Goal: Information Seeking & Learning: Learn about a topic

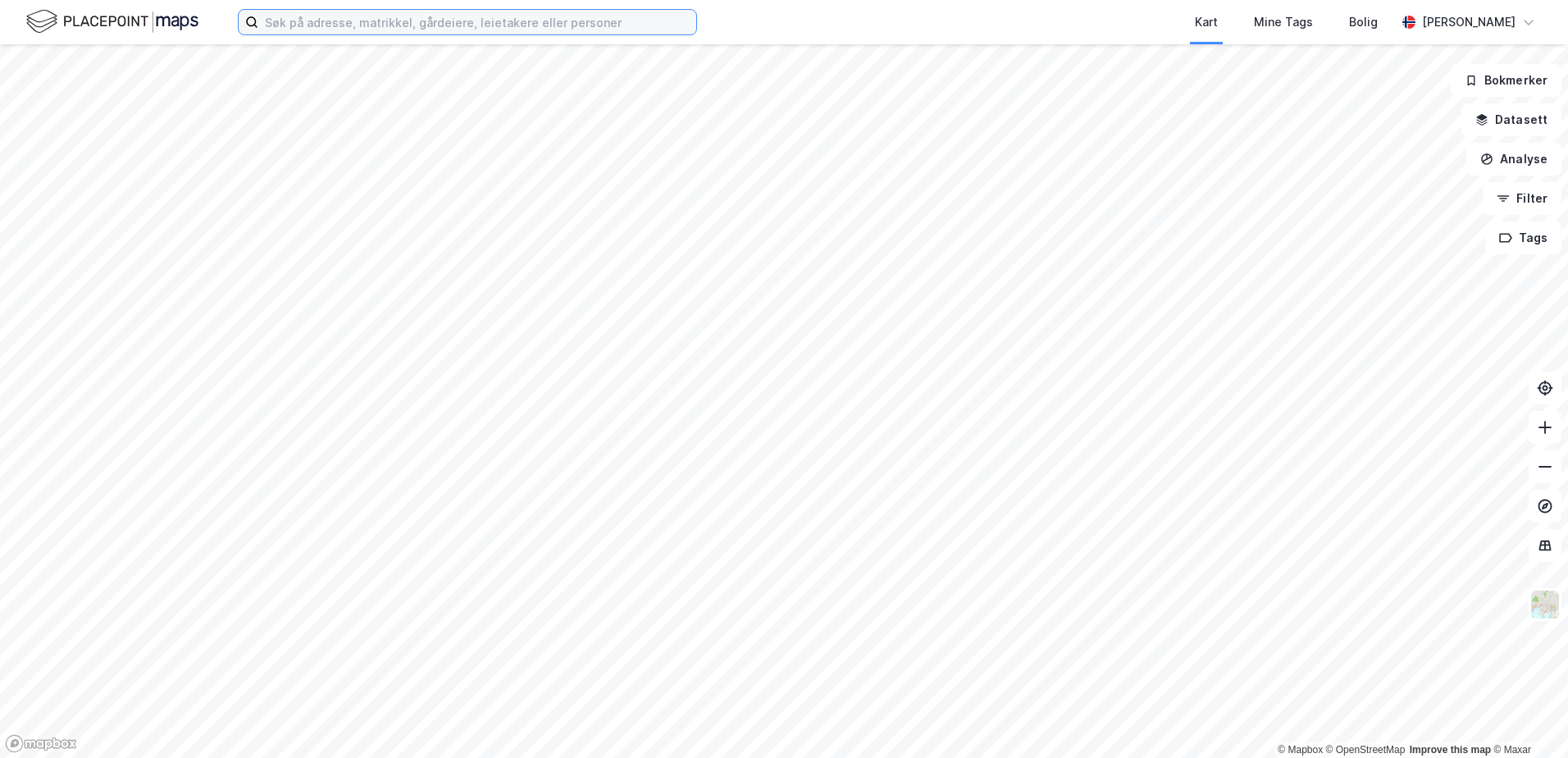
click at [302, 27] on input at bounding box center [477, 22] width 438 height 25
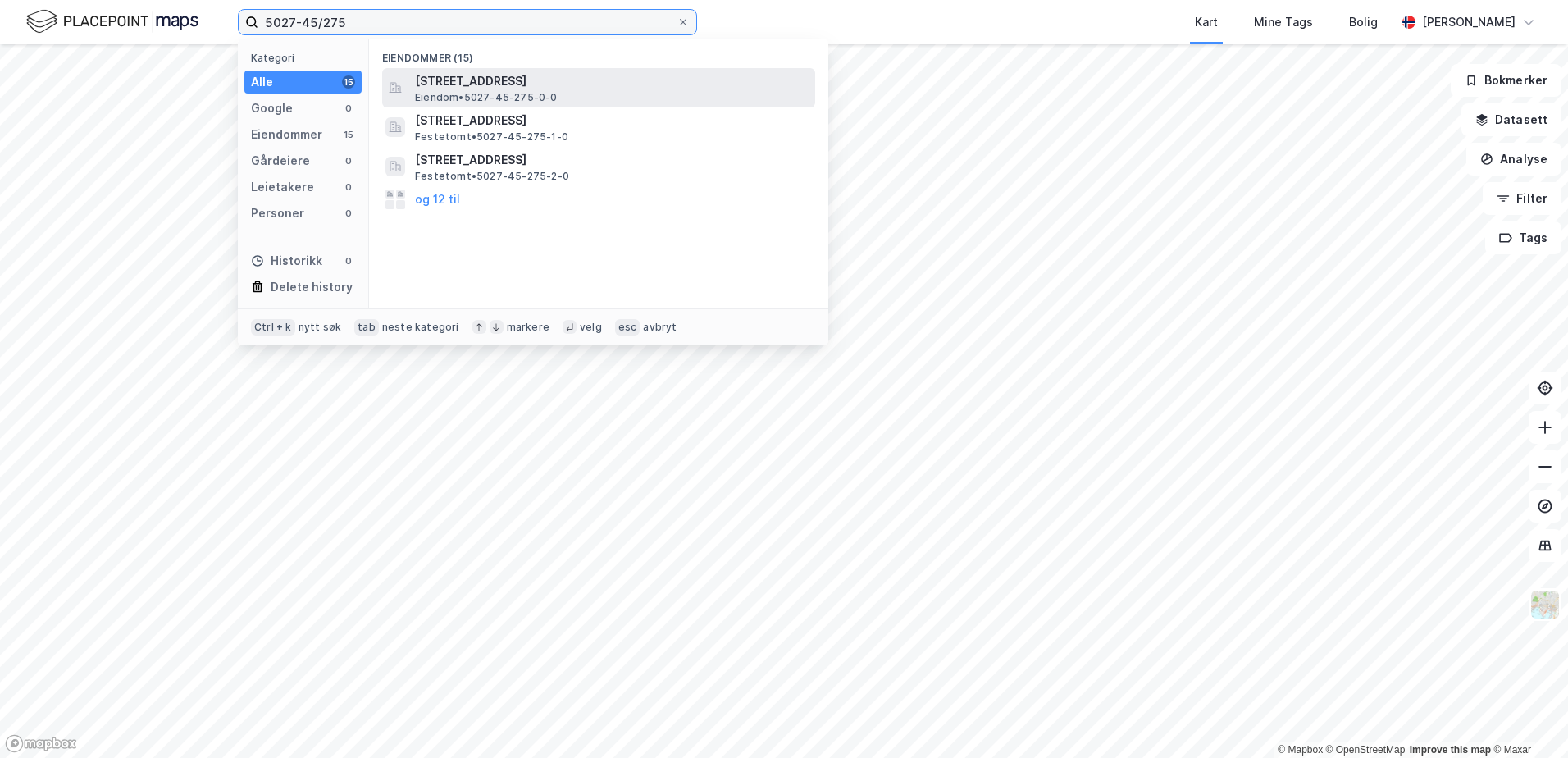
type input "5027-45/275"
click at [488, 92] on span "Eiendom • 5027-45-275-0-0" at bounding box center [487, 98] width 143 height 13
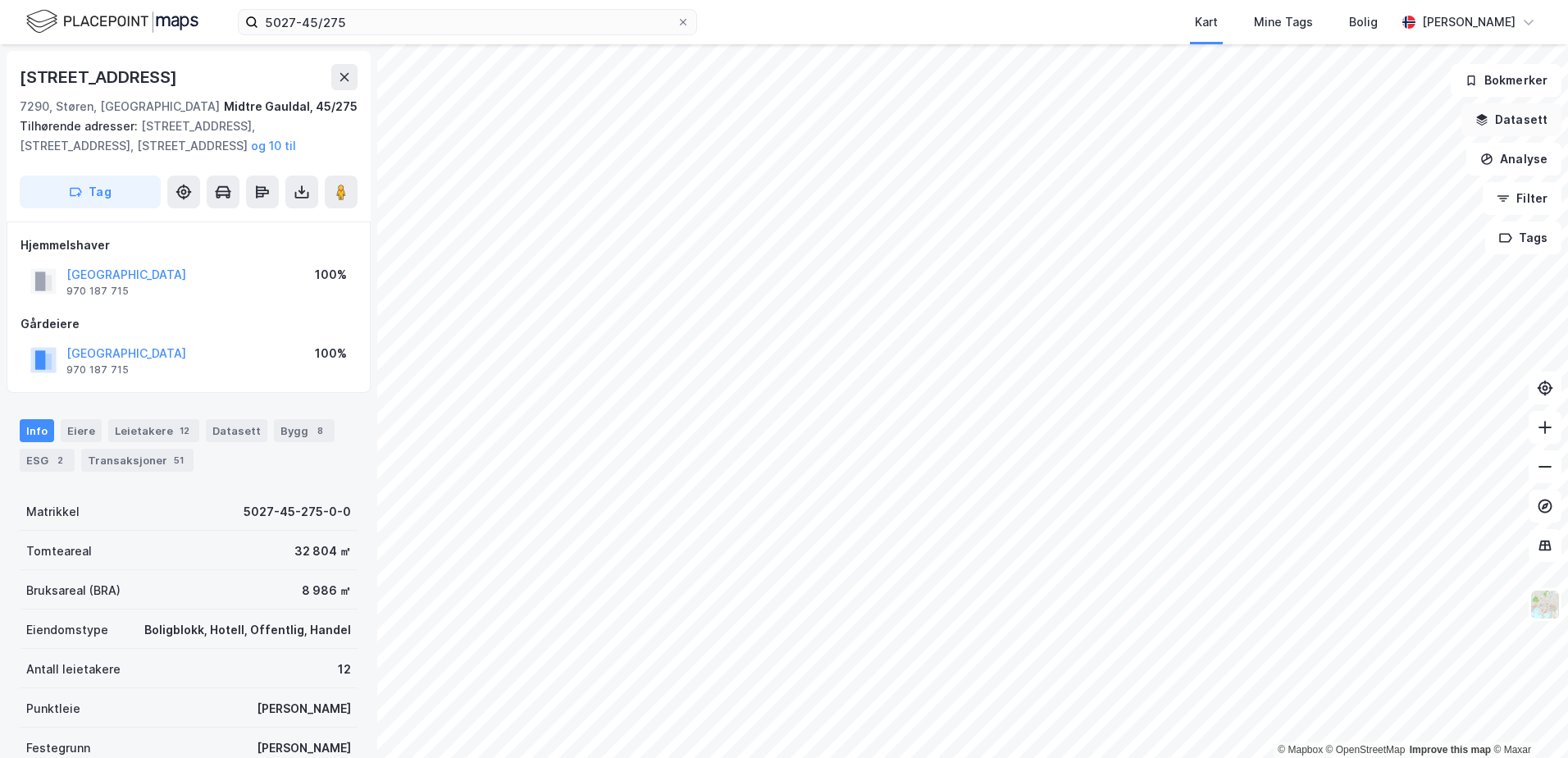
click at [1484, 121] on icon "button" at bounding box center [1482, 121] width 10 height 4
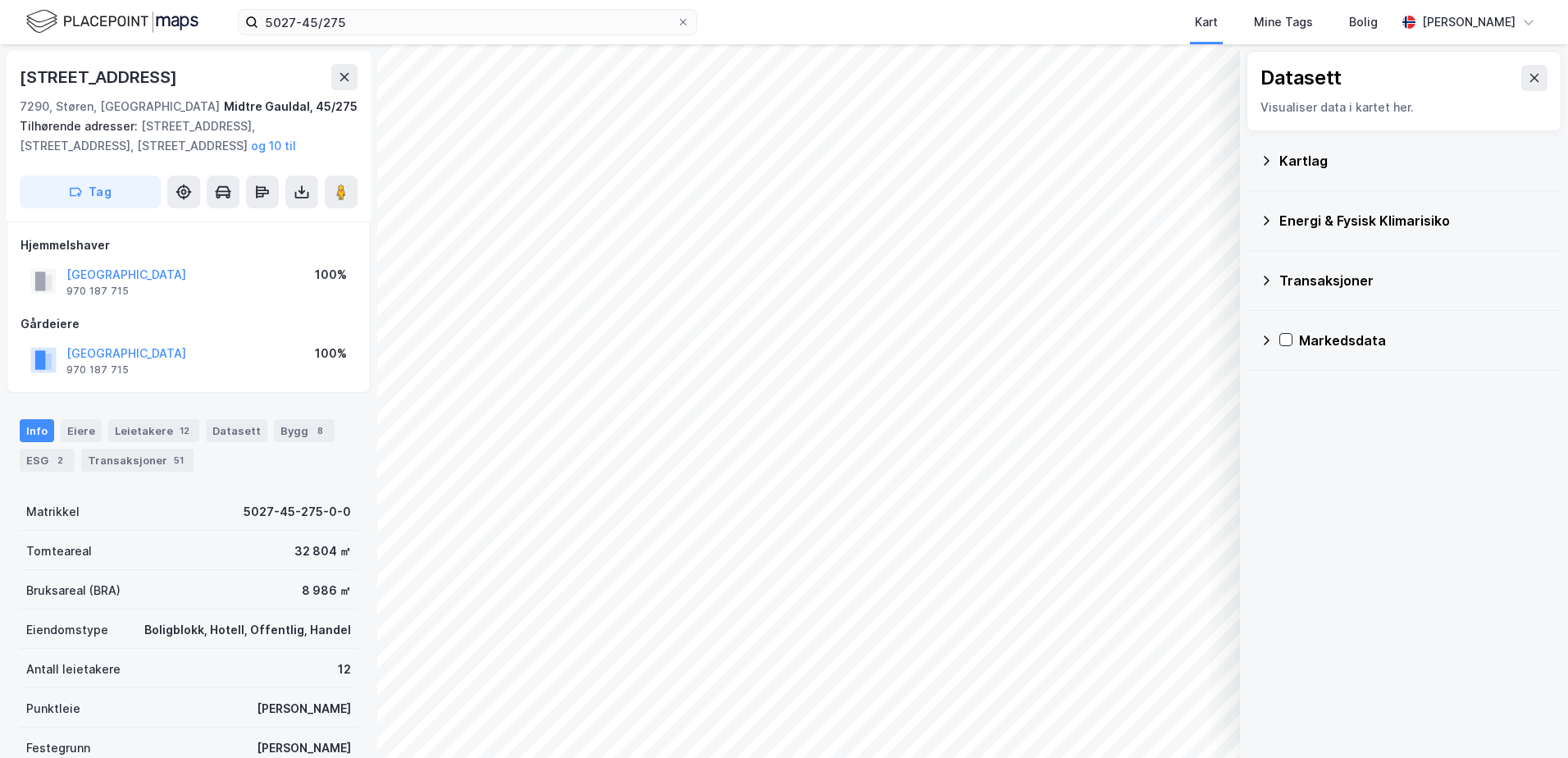
click at [1266, 160] on icon at bounding box center [1267, 161] width 13 height 13
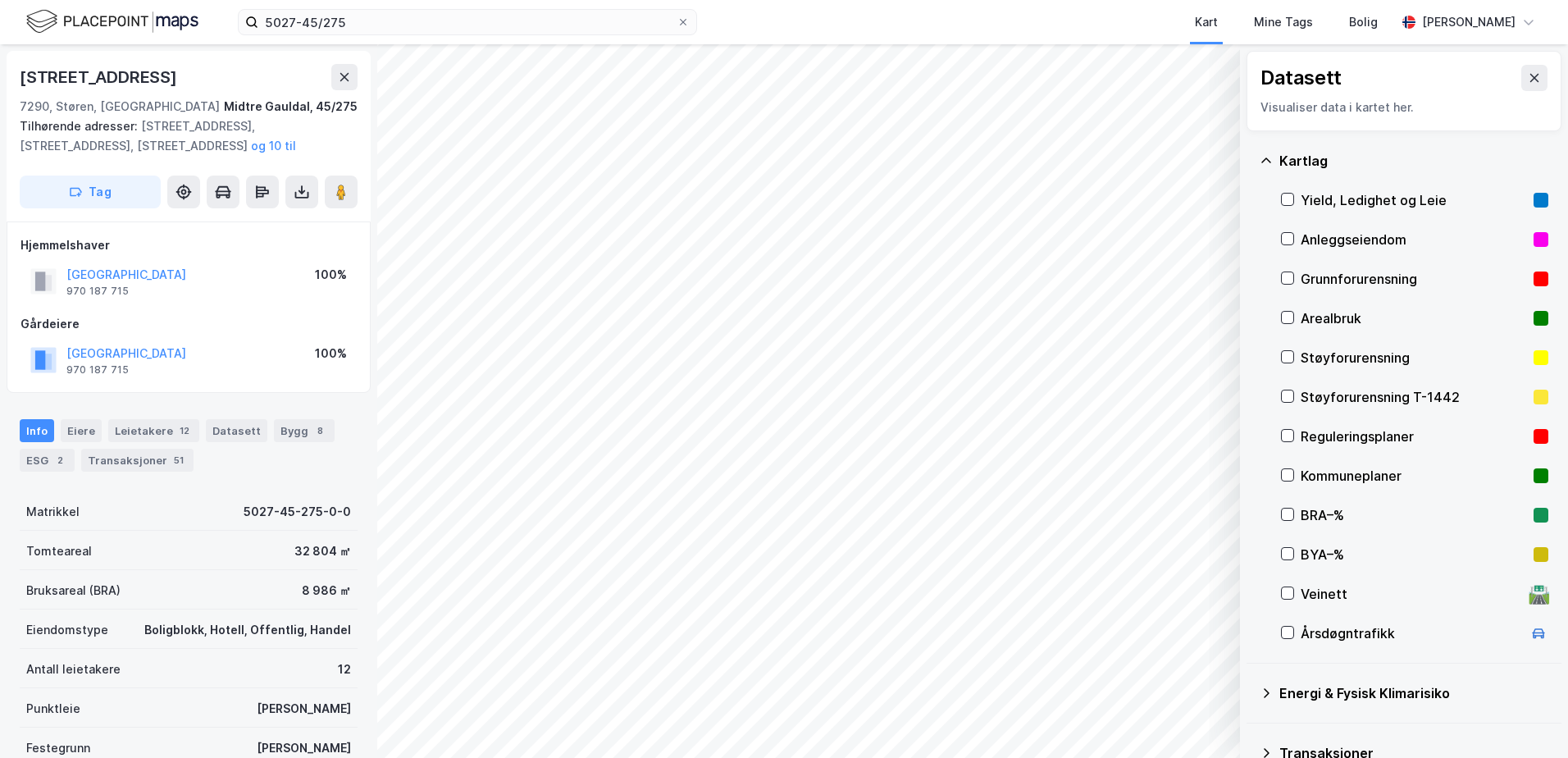
click at [1326, 440] on div "Reguleringsplaner" at bounding box center [1415, 436] width 227 height 20
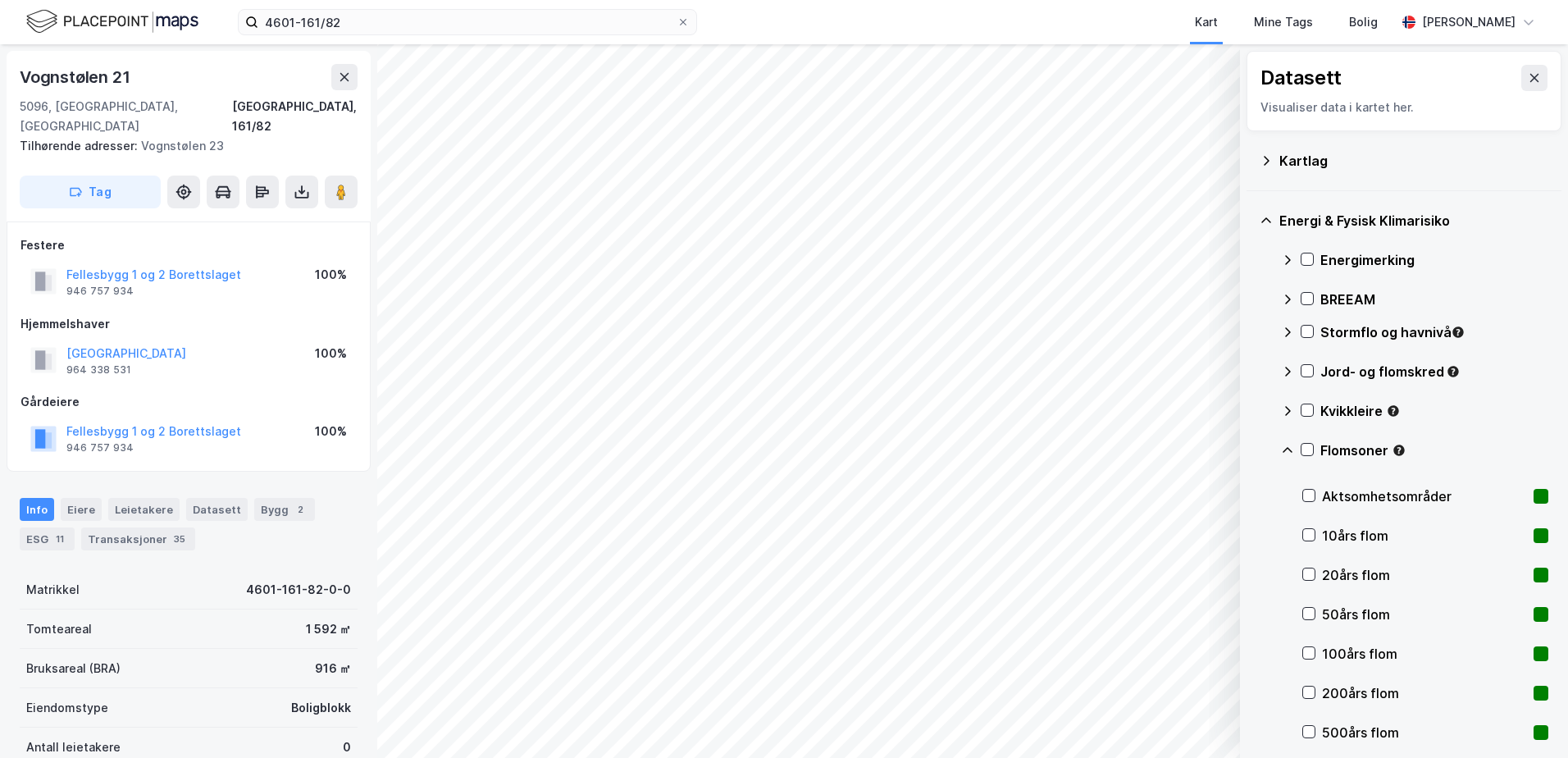
click at [1274, 153] on div "Kartlag" at bounding box center [1404, 160] width 289 height 39
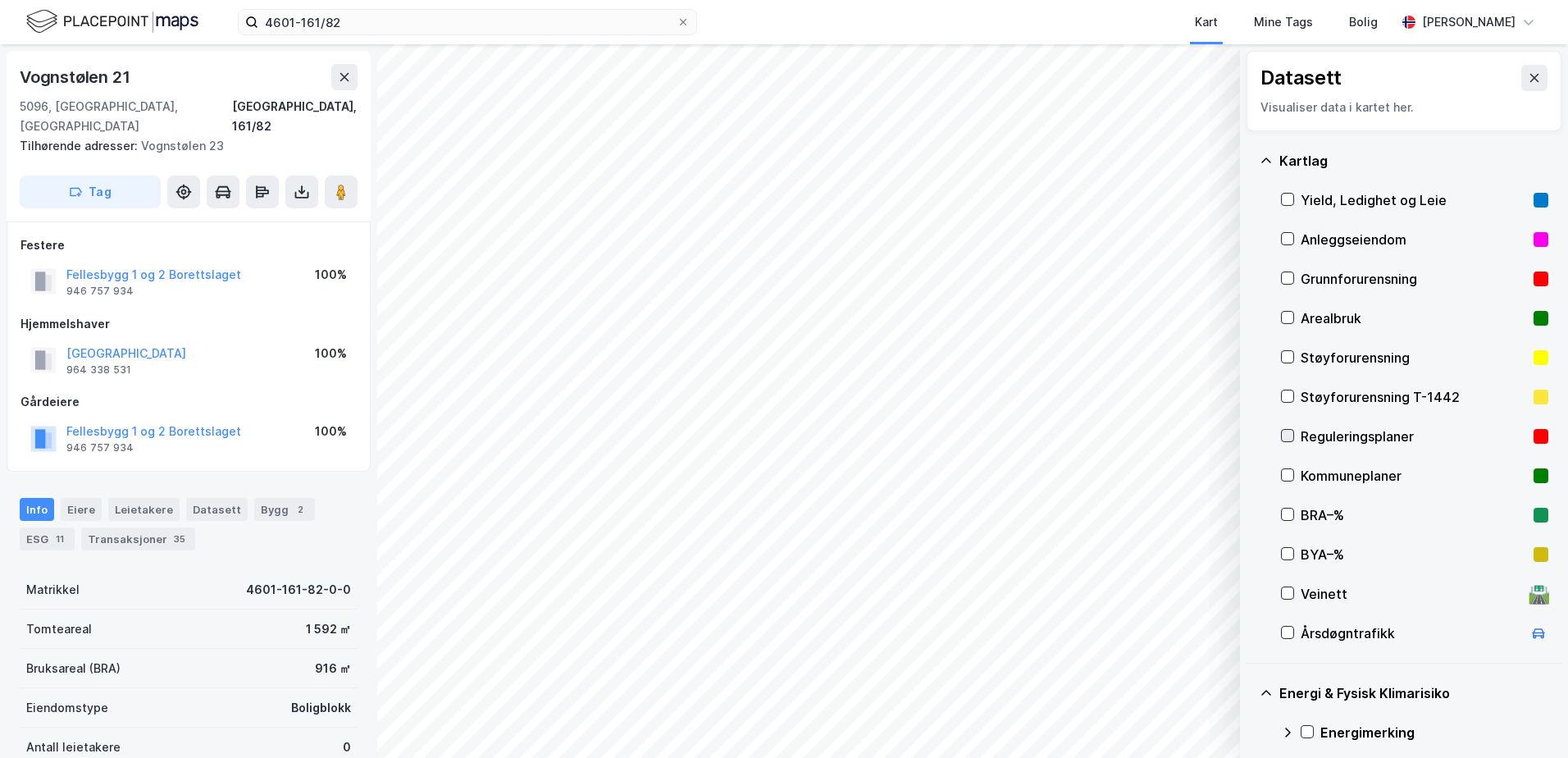
click at [1284, 439] on icon at bounding box center [1288, 435] width 11 height 11
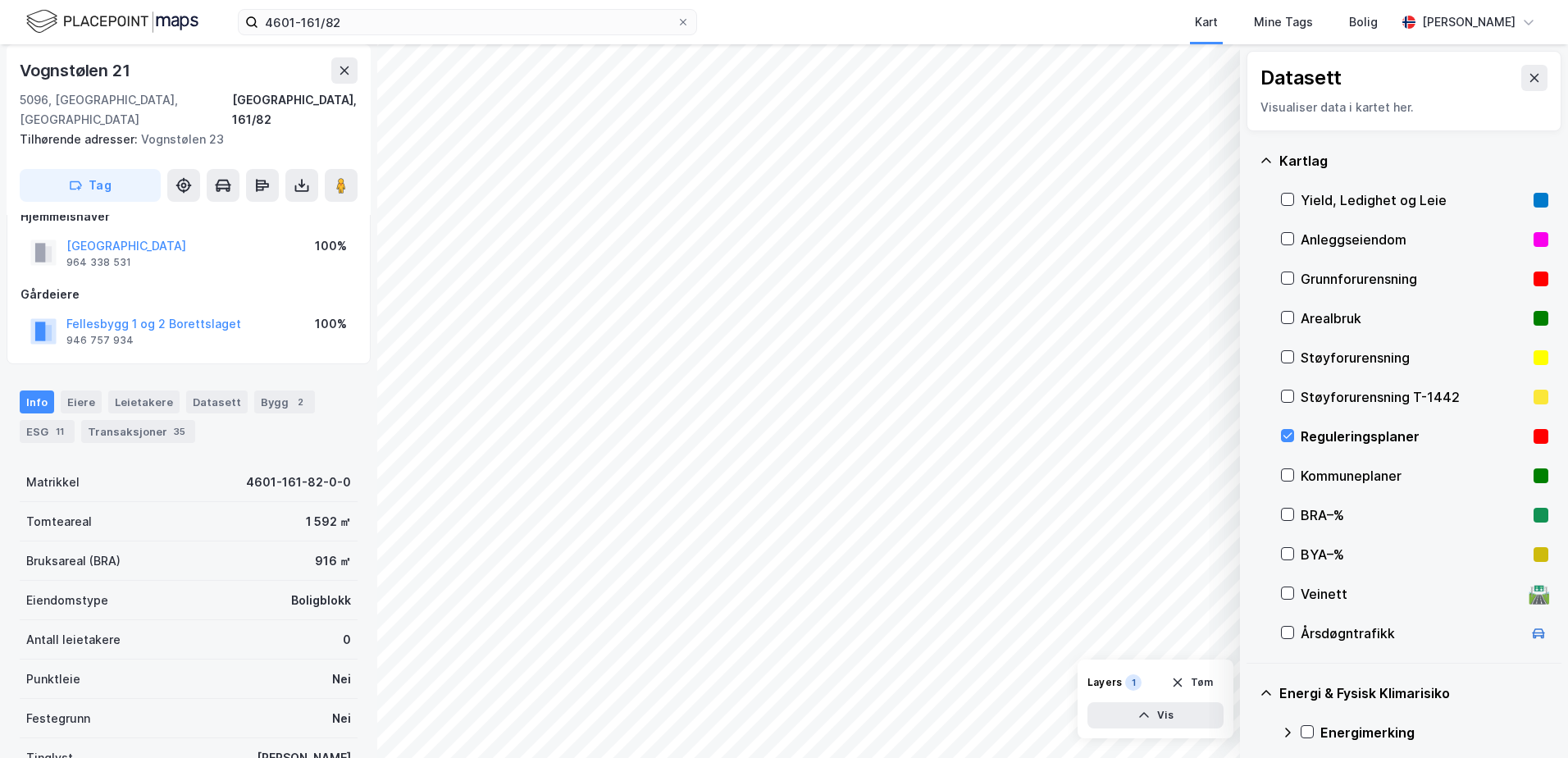
scroll to position [233, 0]
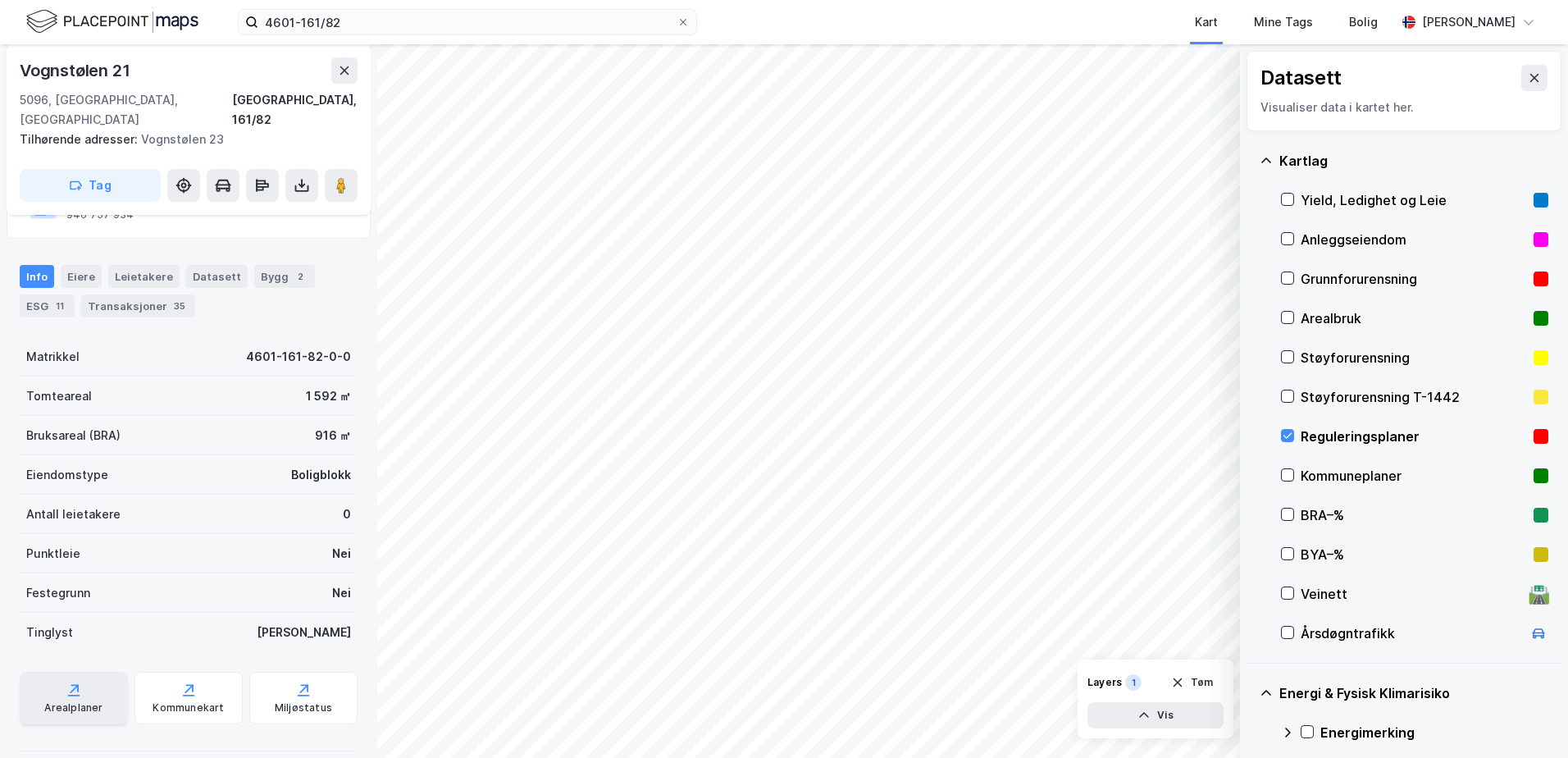
click at [60, 681] on div "Arealplaner" at bounding box center [74, 697] width 109 height 52
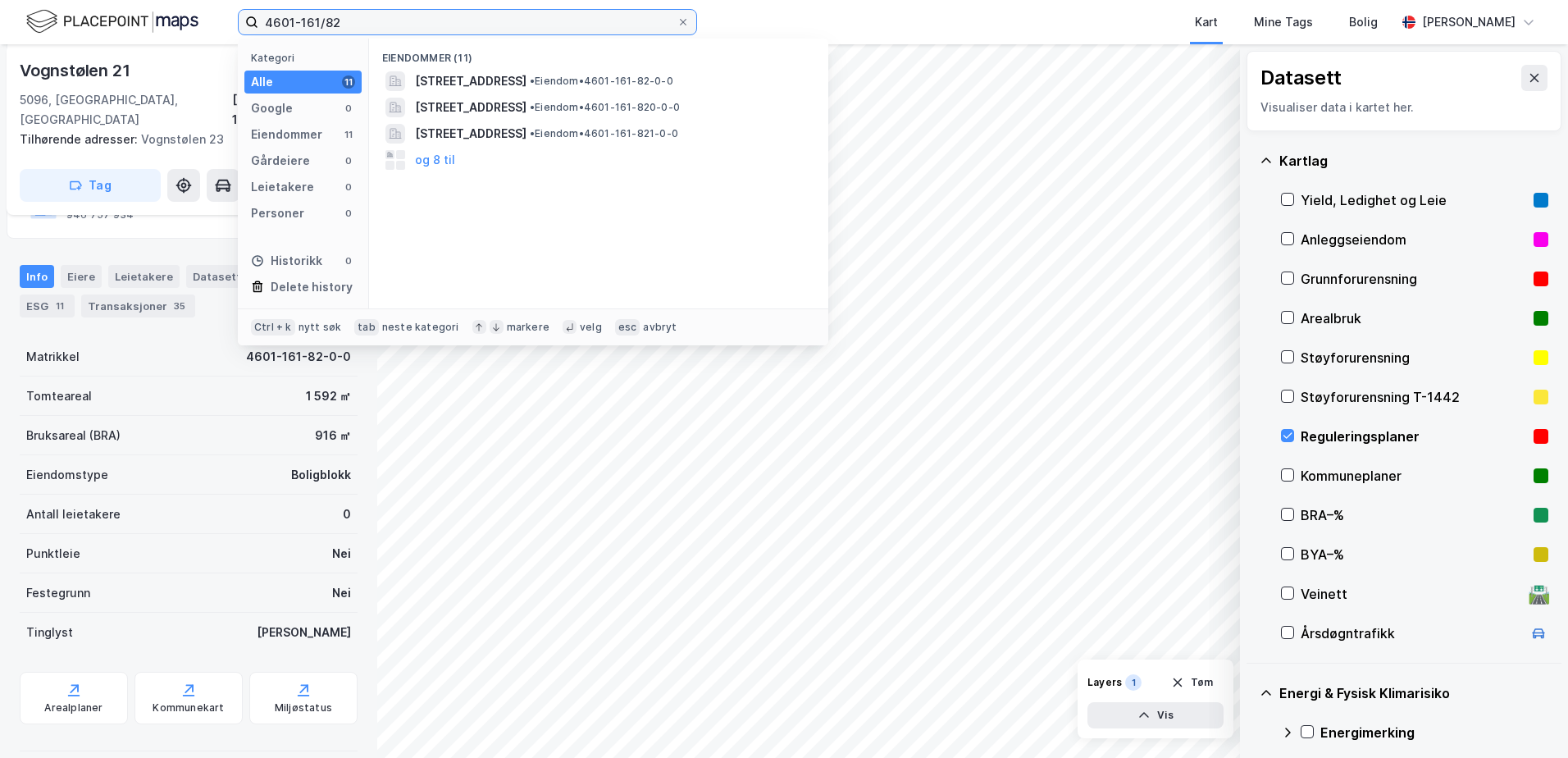
drag, startPoint x: 392, startPoint y: 18, endPoint x: 551, endPoint y: 18, distance: 159.0
click at [499, 18] on input "4601-161/82" at bounding box center [467, 22] width 418 height 25
click at [368, 27] on input "4601-161/82" at bounding box center [467, 22] width 418 height 25
drag, startPoint x: 348, startPoint y: 23, endPoint x: 236, endPoint y: 26, distance: 112.0
click at [236, 27] on div "4601-161/82 Kategori Alle 11 Google 0 Eiendommer 11 Gårdeiere 0 Leietakere 0 Pe…" at bounding box center [784, 22] width 1568 height 44
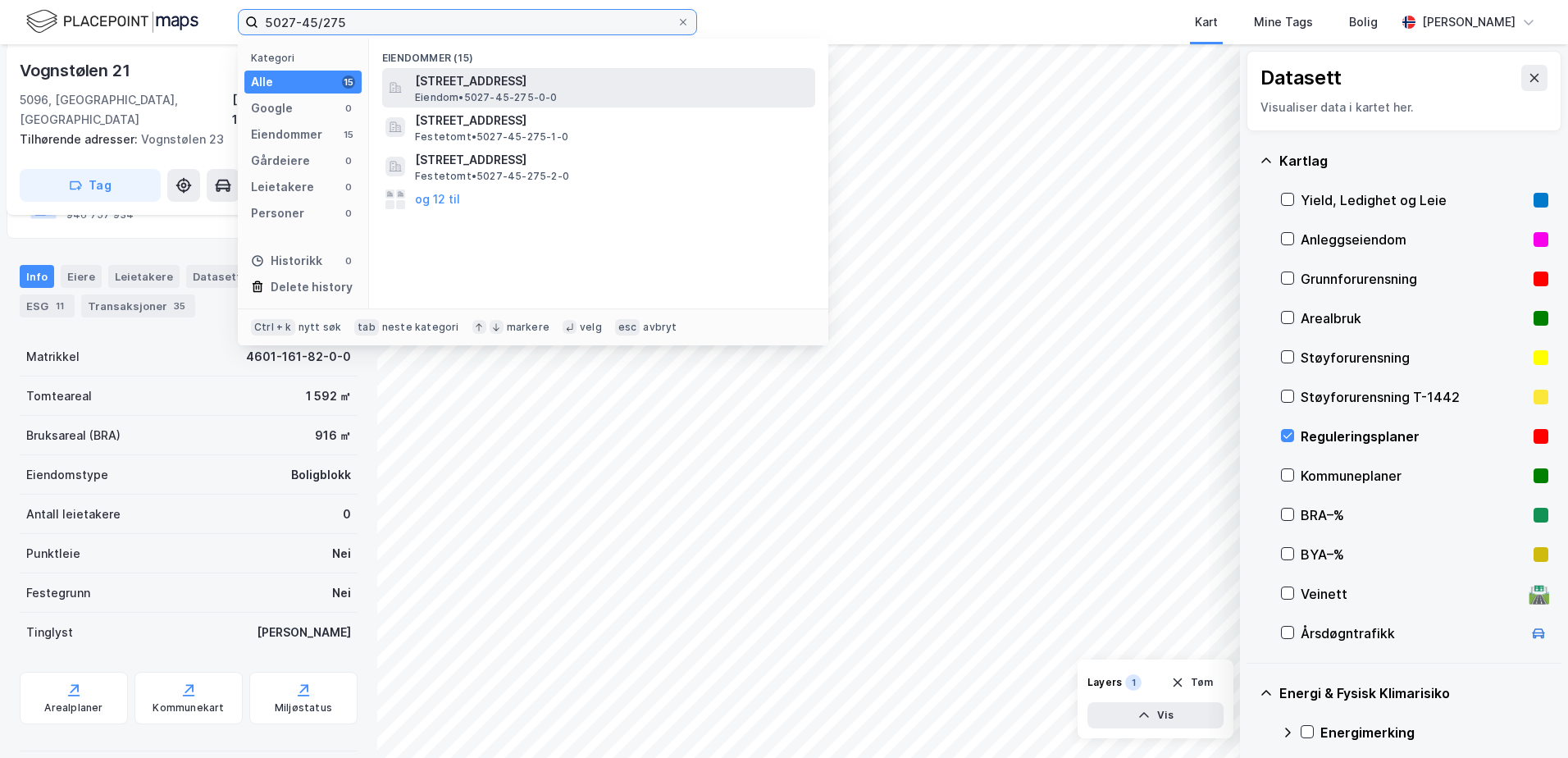
type input "5027-45/275"
click at [498, 97] on span "Eiendom • 5027-45-275-0-0" at bounding box center [487, 98] width 143 height 13
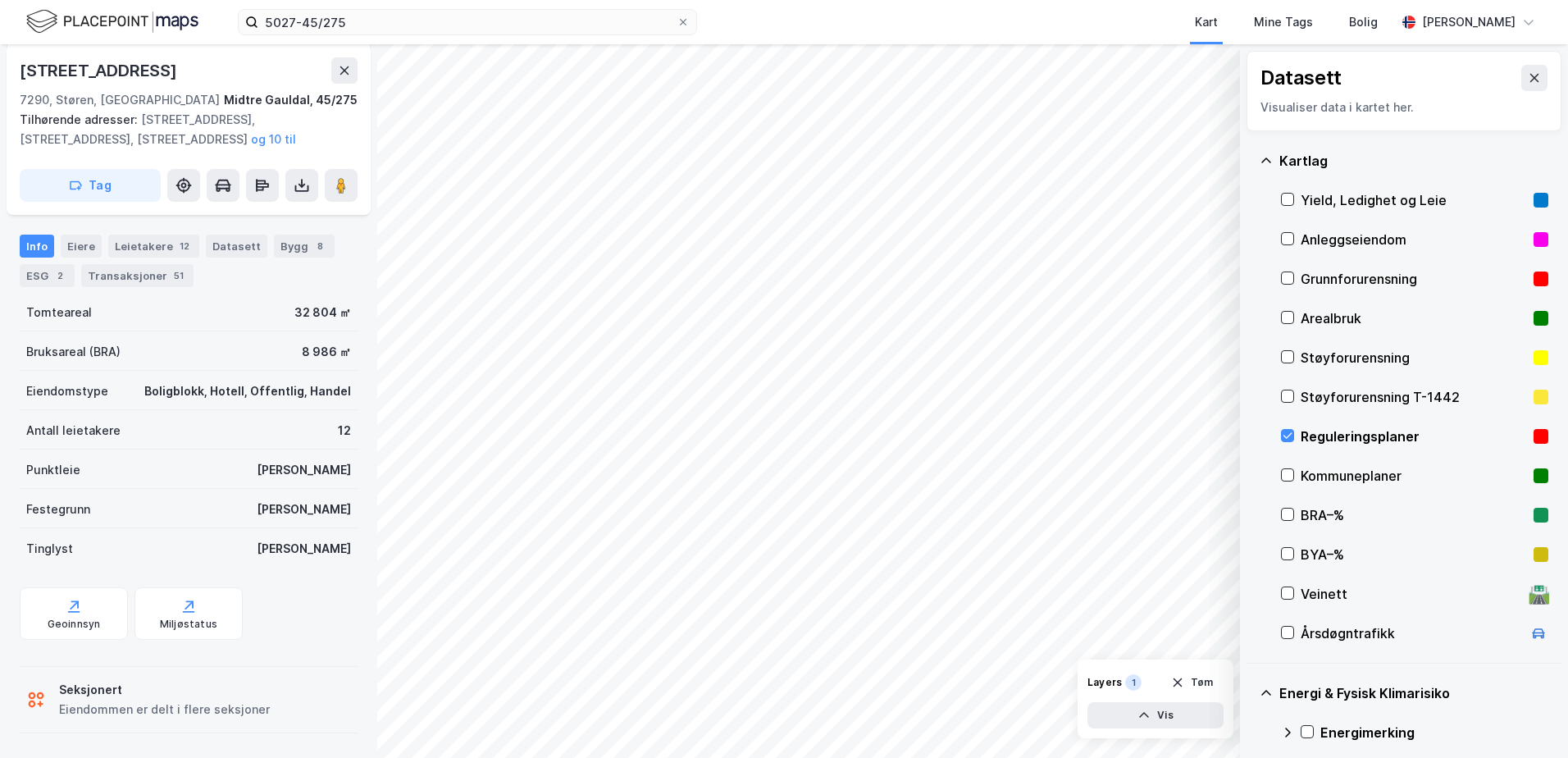
scroll to position [240, 0]
click at [87, 622] on div "Geoinnsyn" at bounding box center [74, 623] width 53 height 13
drag, startPoint x: 1291, startPoint y: 433, endPoint x: 1291, endPoint y: 425, distance: 8.0
click at [1292, 433] on icon at bounding box center [1288, 436] width 9 height 6
click at [1266, 156] on icon at bounding box center [1267, 161] width 13 height 13
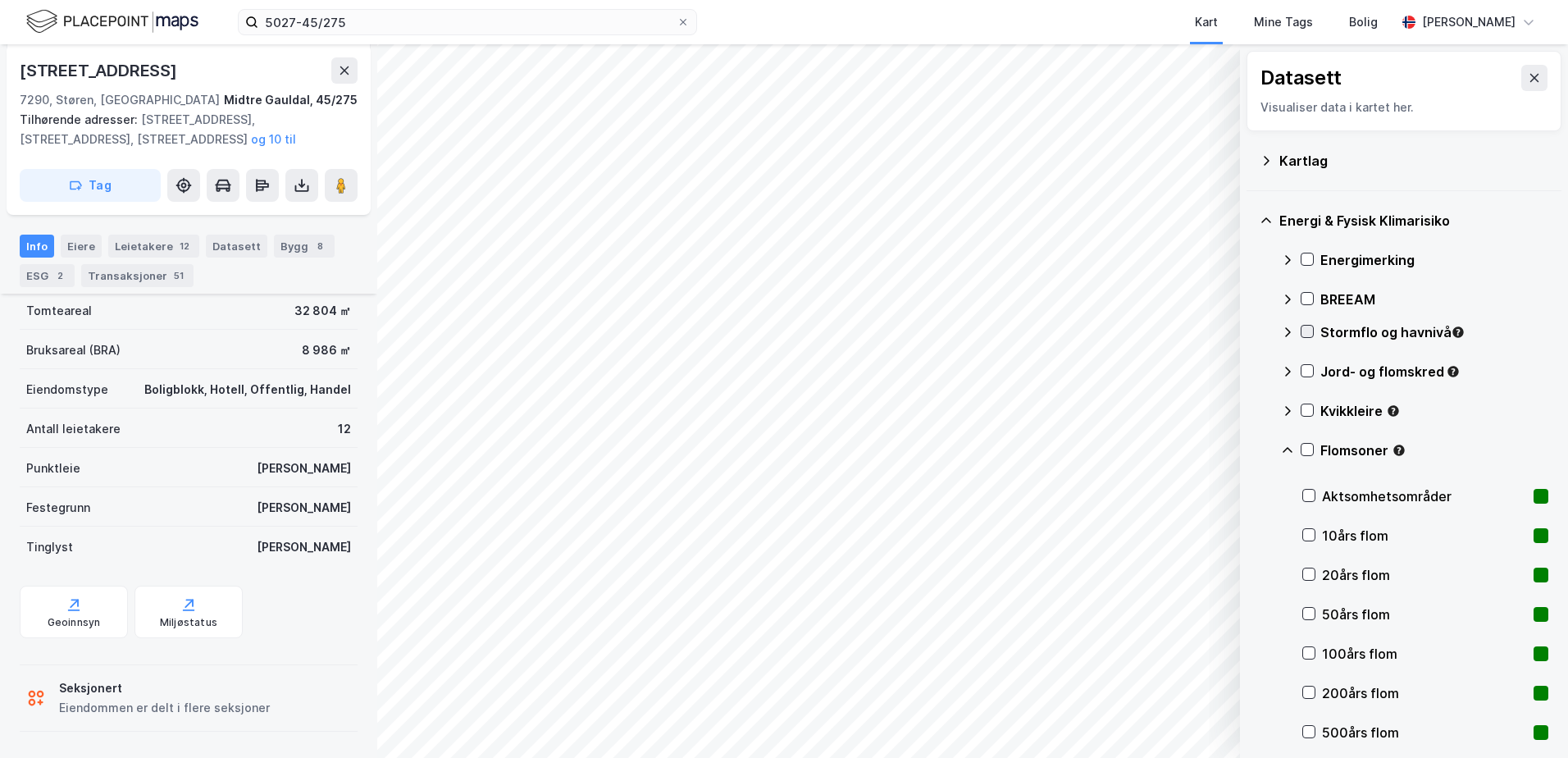
click at [1306, 334] on icon at bounding box center [1307, 331] width 11 height 11
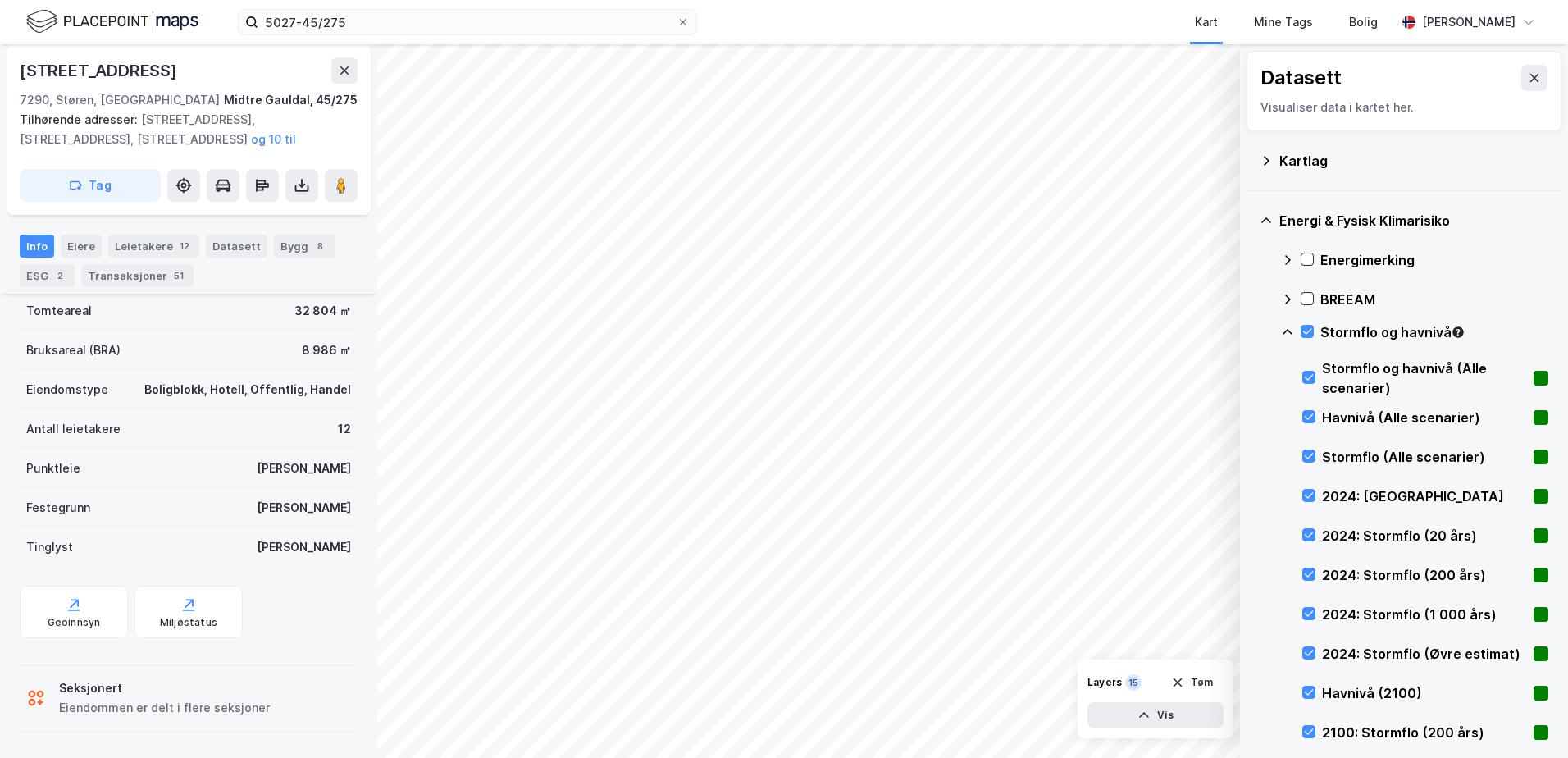
click at [1287, 331] on icon at bounding box center [1288, 332] width 13 height 13
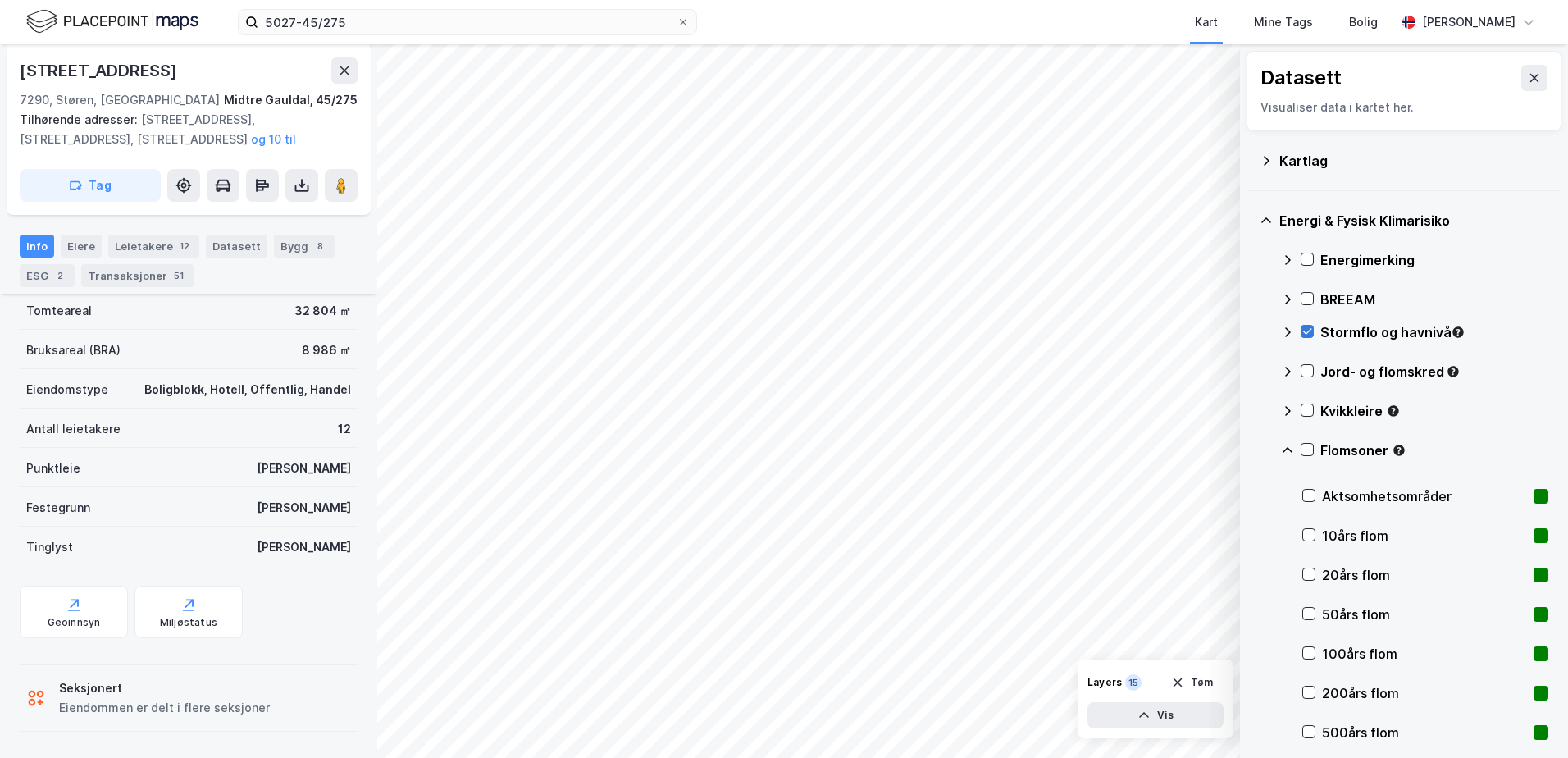
click at [1308, 333] on icon at bounding box center [1307, 331] width 9 height 6
click at [1305, 371] on icon at bounding box center [1307, 371] width 9 height 6
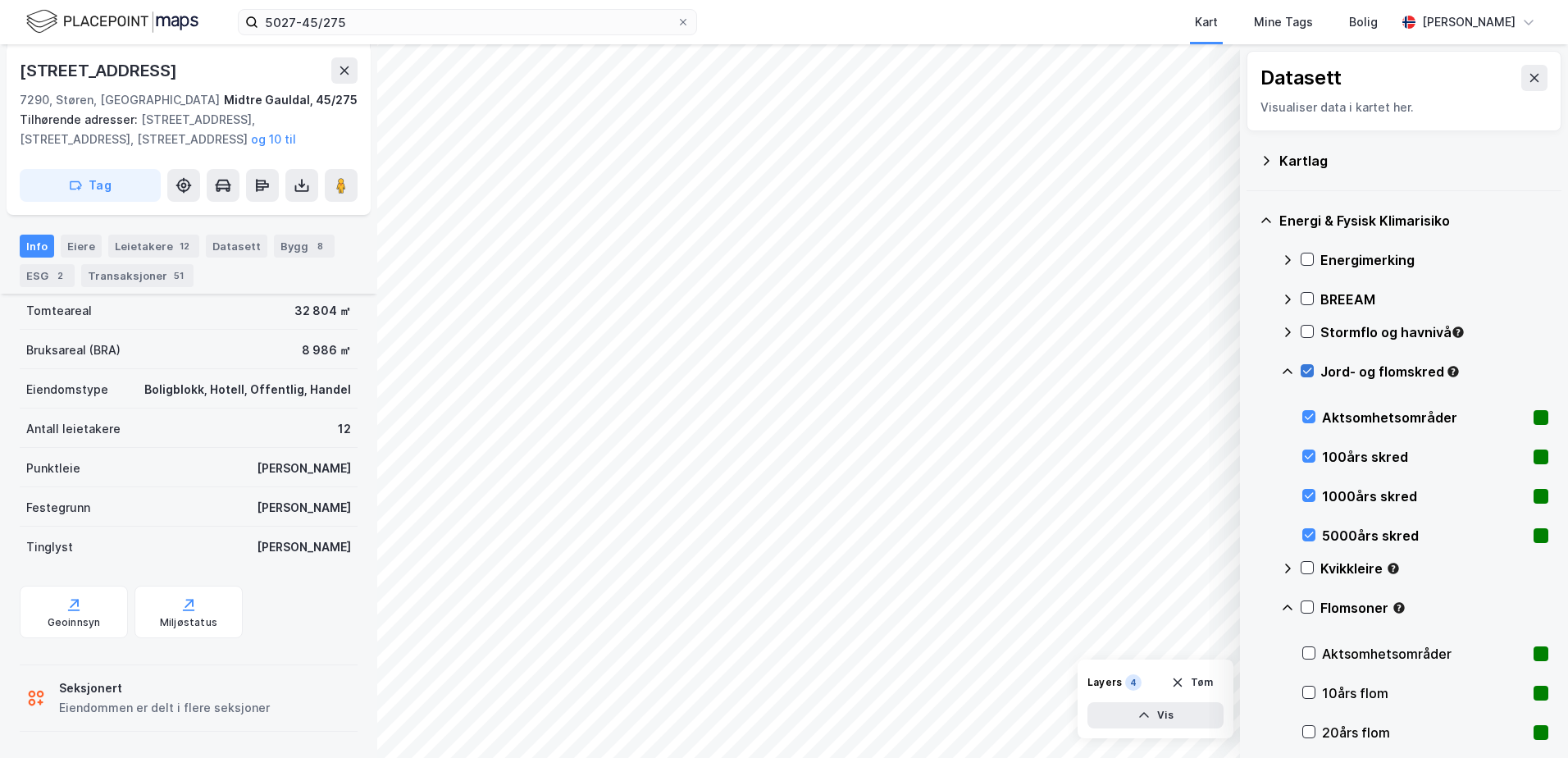
click at [1306, 371] on icon at bounding box center [1307, 370] width 11 height 11
click at [1287, 371] on icon at bounding box center [1288, 371] width 13 height 13
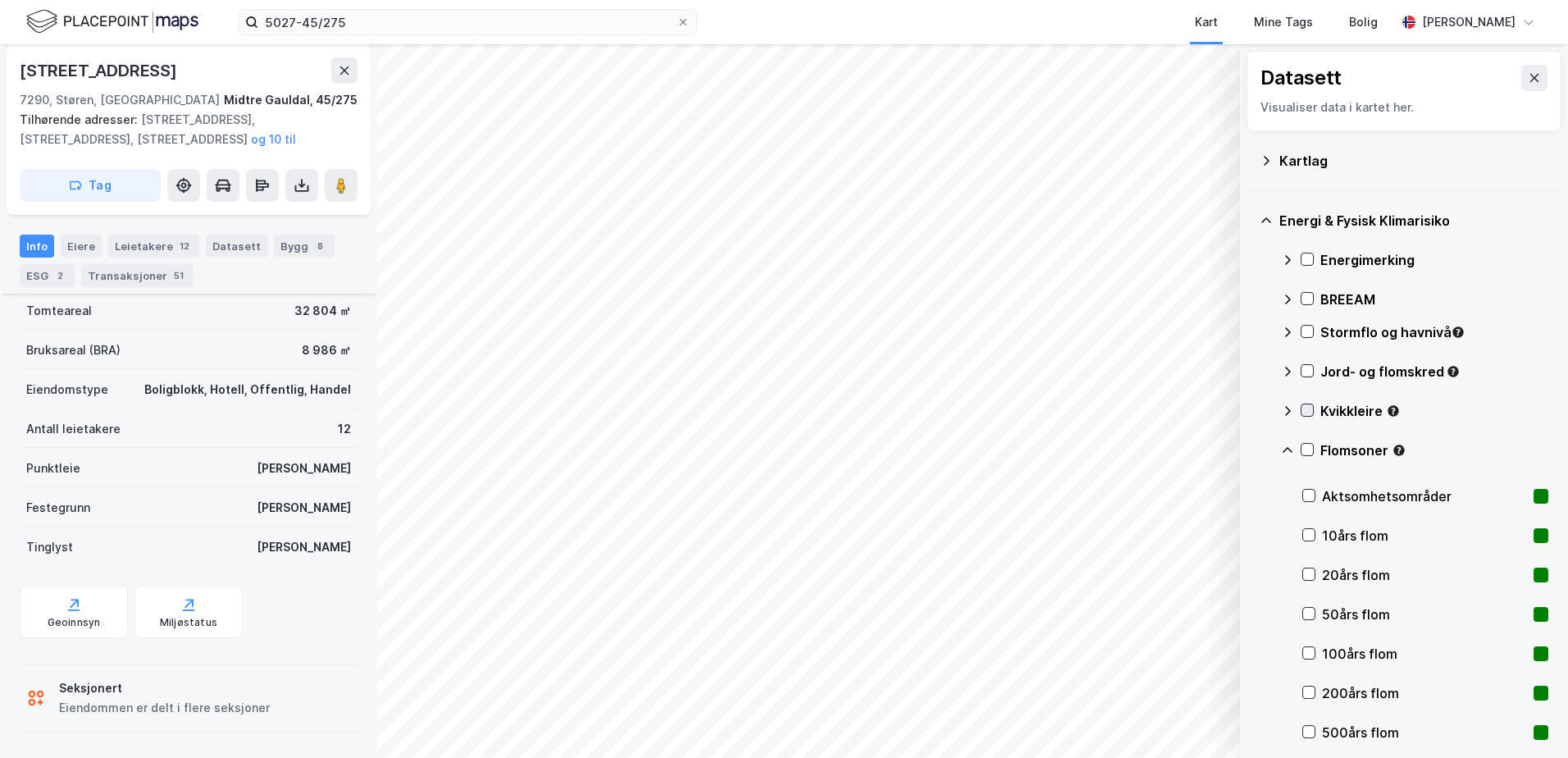
click at [1308, 409] on icon at bounding box center [1307, 409] width 11 height 11
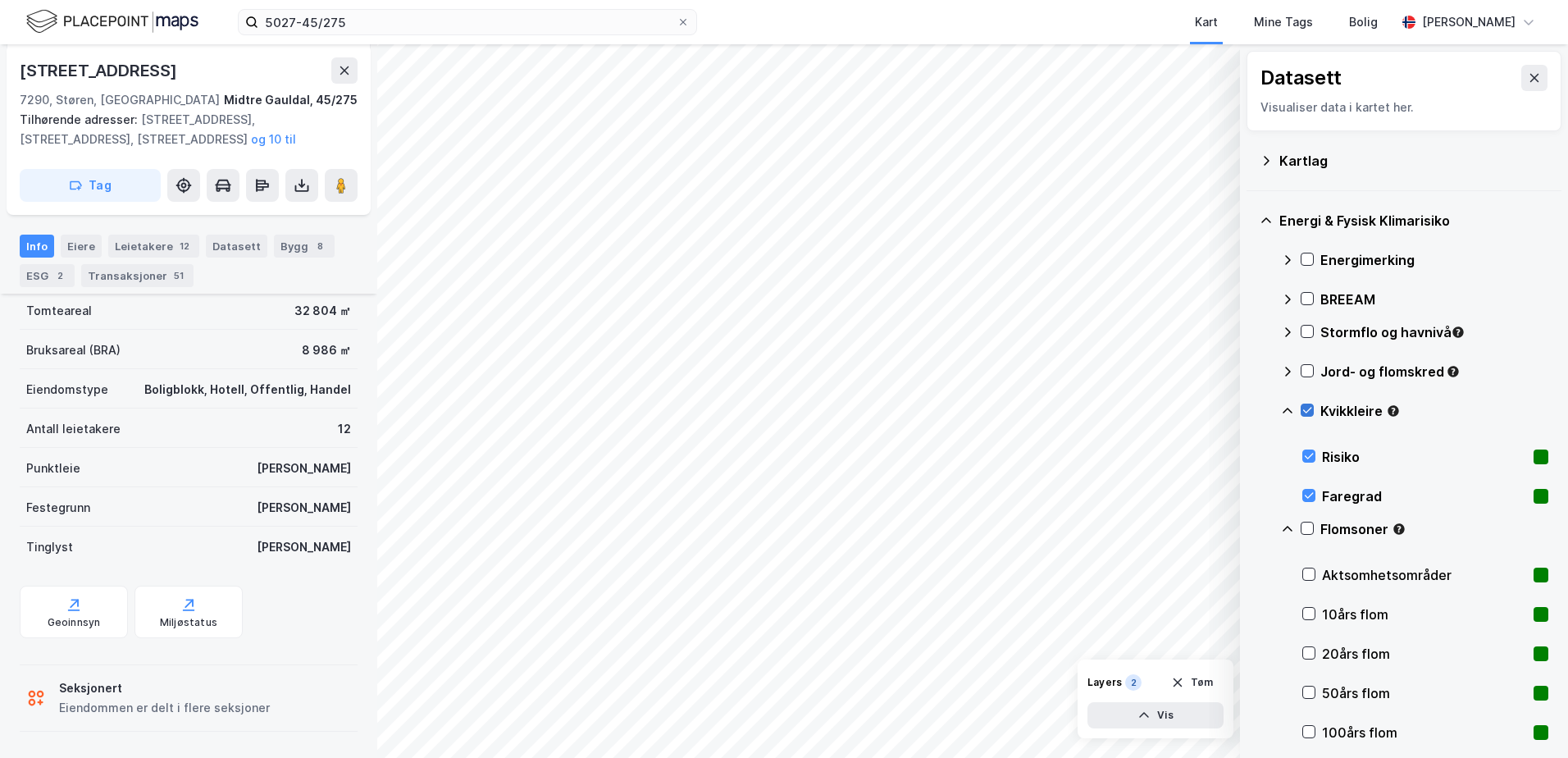
click at [1308, 409] on icon at bounding box center [1307, 409] width 11 height 11
click at [1314, 525] on div "Flomsoner" at bounding box center [1415, 535] width 268 height 39
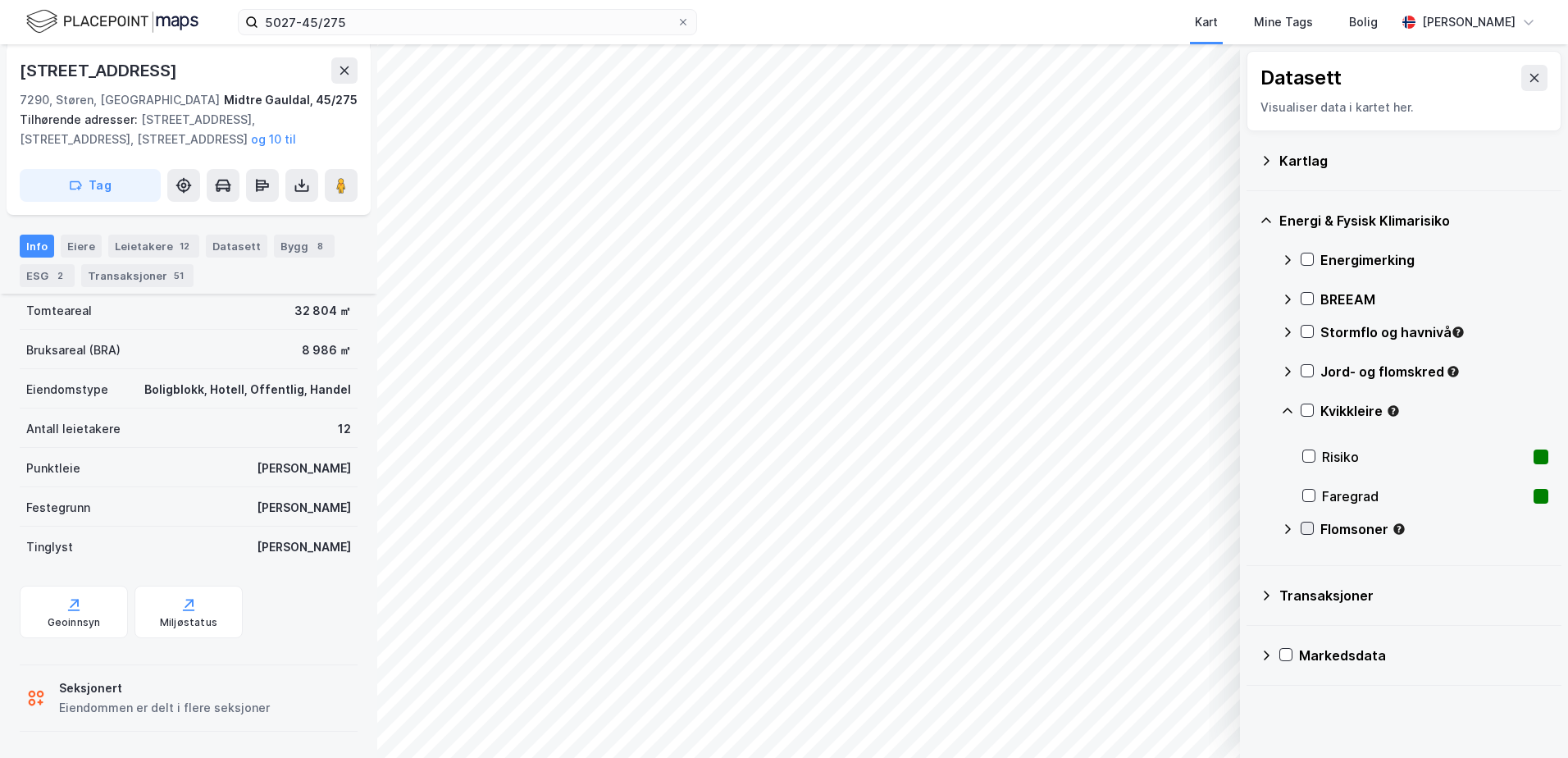
click at [1306, 529] on icon at bounding box center [1307, 528] width 11 height 11
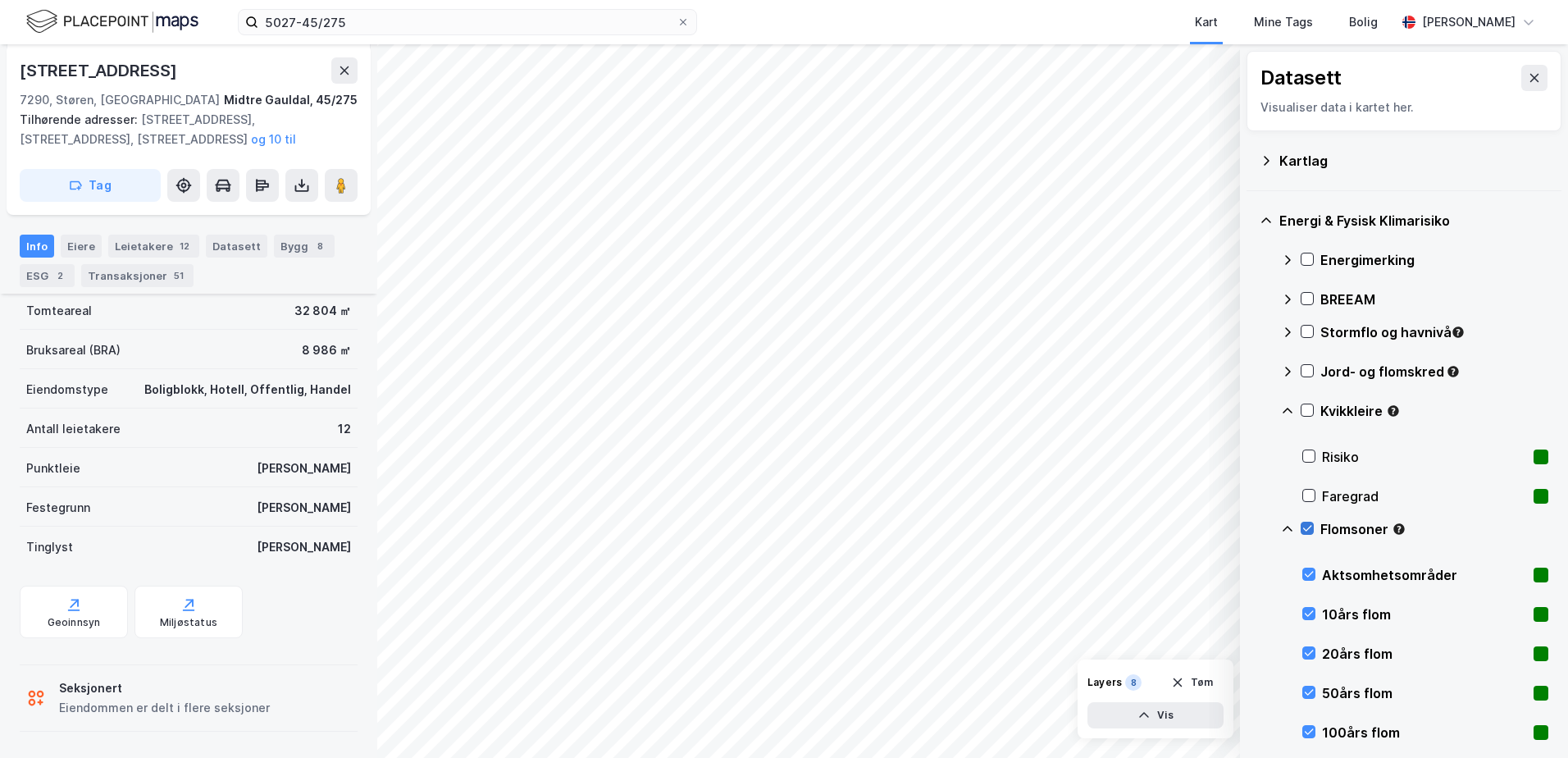
click at [1312, 529] on icon at bounding box center [1307, 528] width 11 height 11
click at [1312, 529] on icon at bounding box center [1307, 528] width 11 height 11
